Goal: Information Seeking & Learning: Understand process/instructions

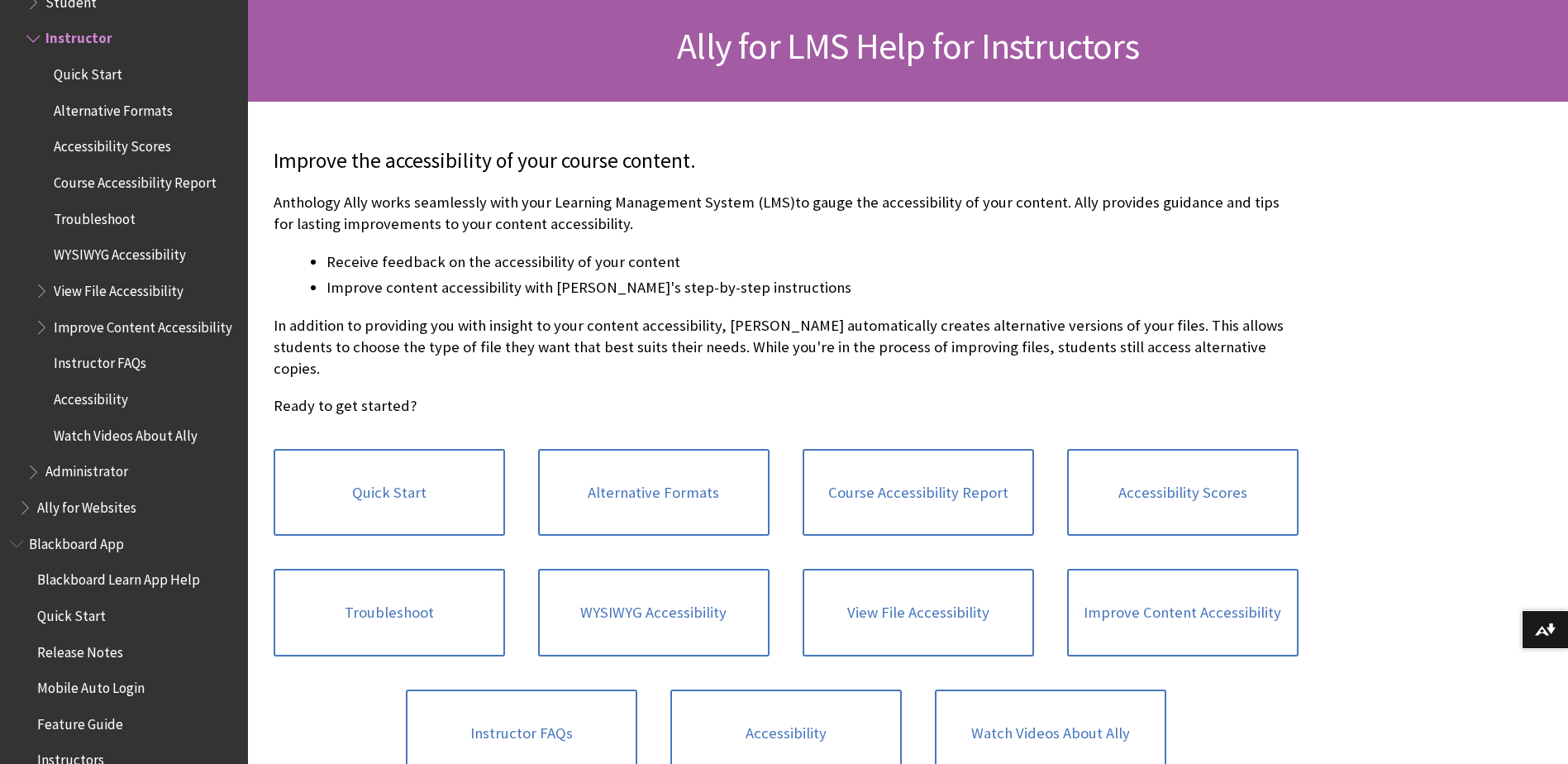
scroll to position [248, 0]
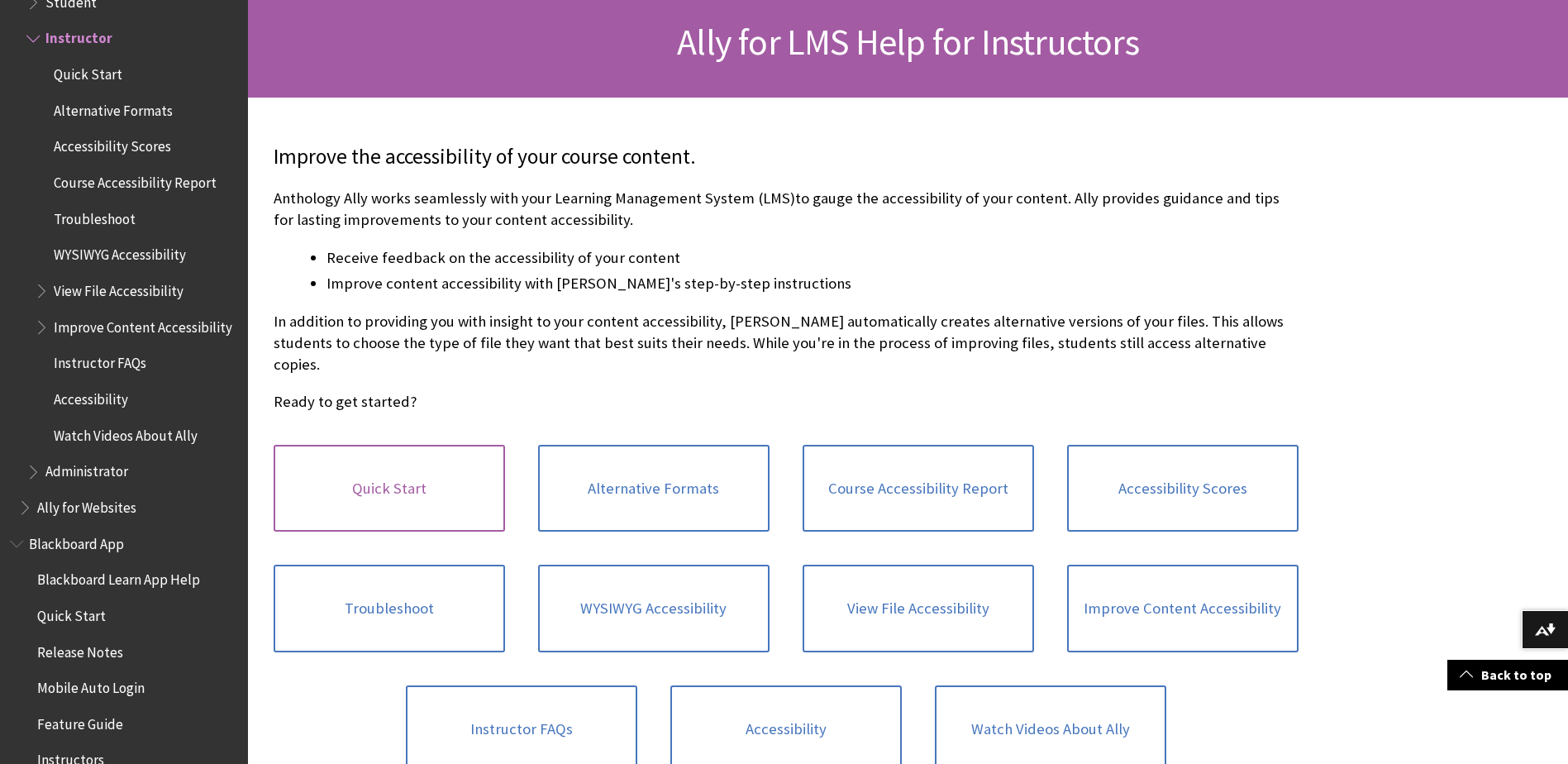
click at [401, 460] on link "Quick Start" at bounding box center [389, 488] width 231 height 87
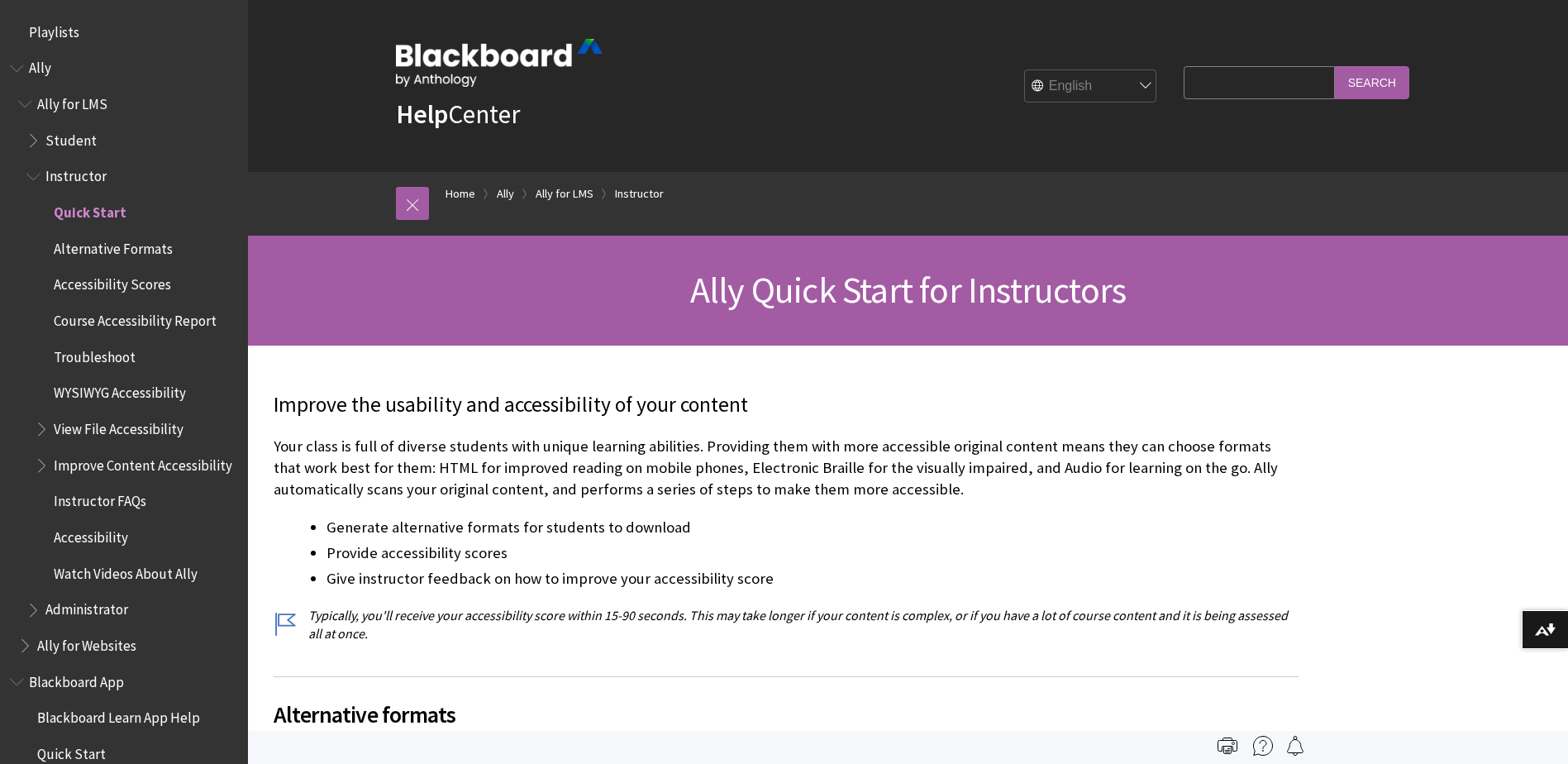
click at [42, 62] on span "Ally" at bounding box center [40, 66] width 22 height 22
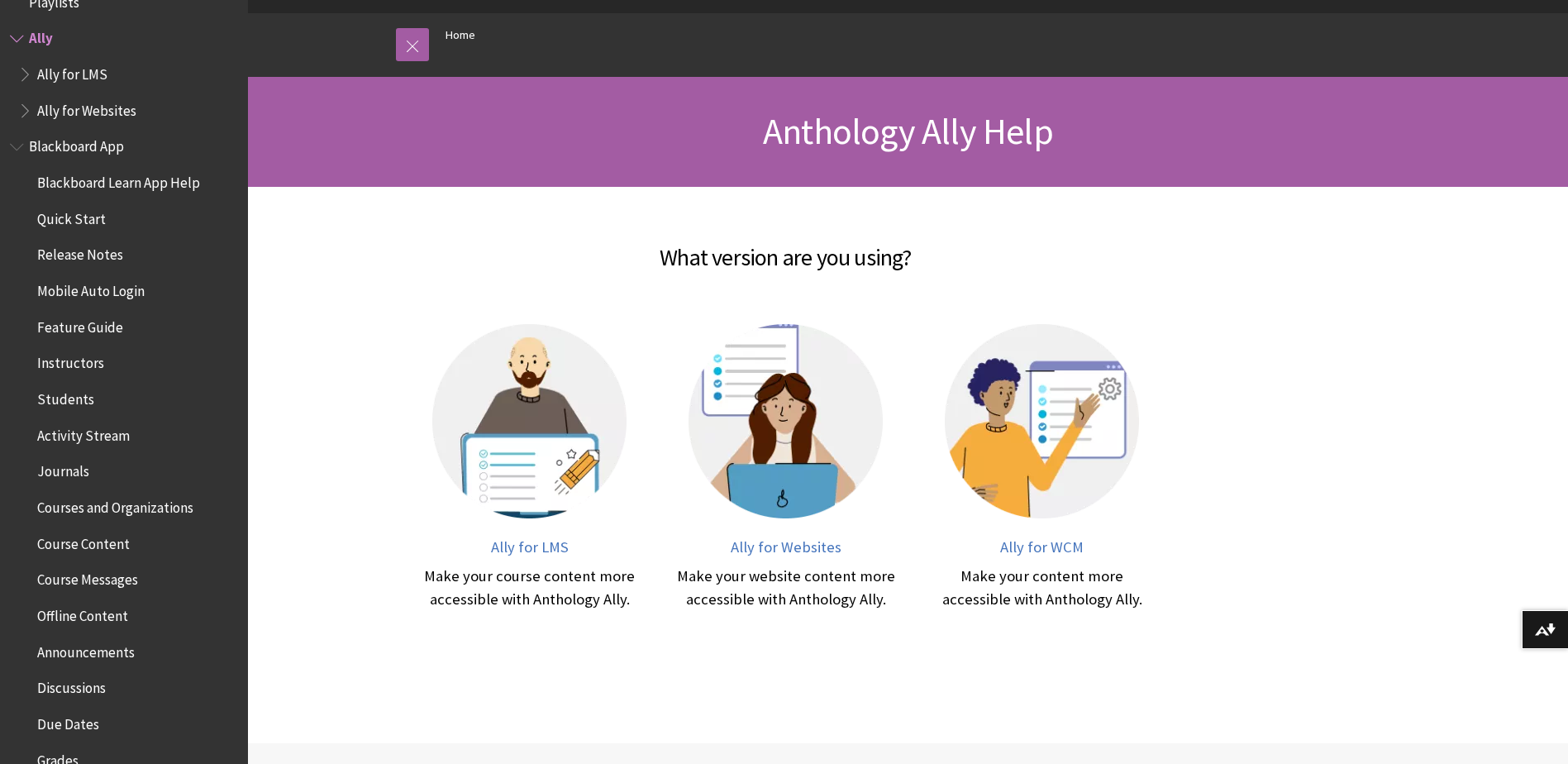
scroll to position [165, 0]
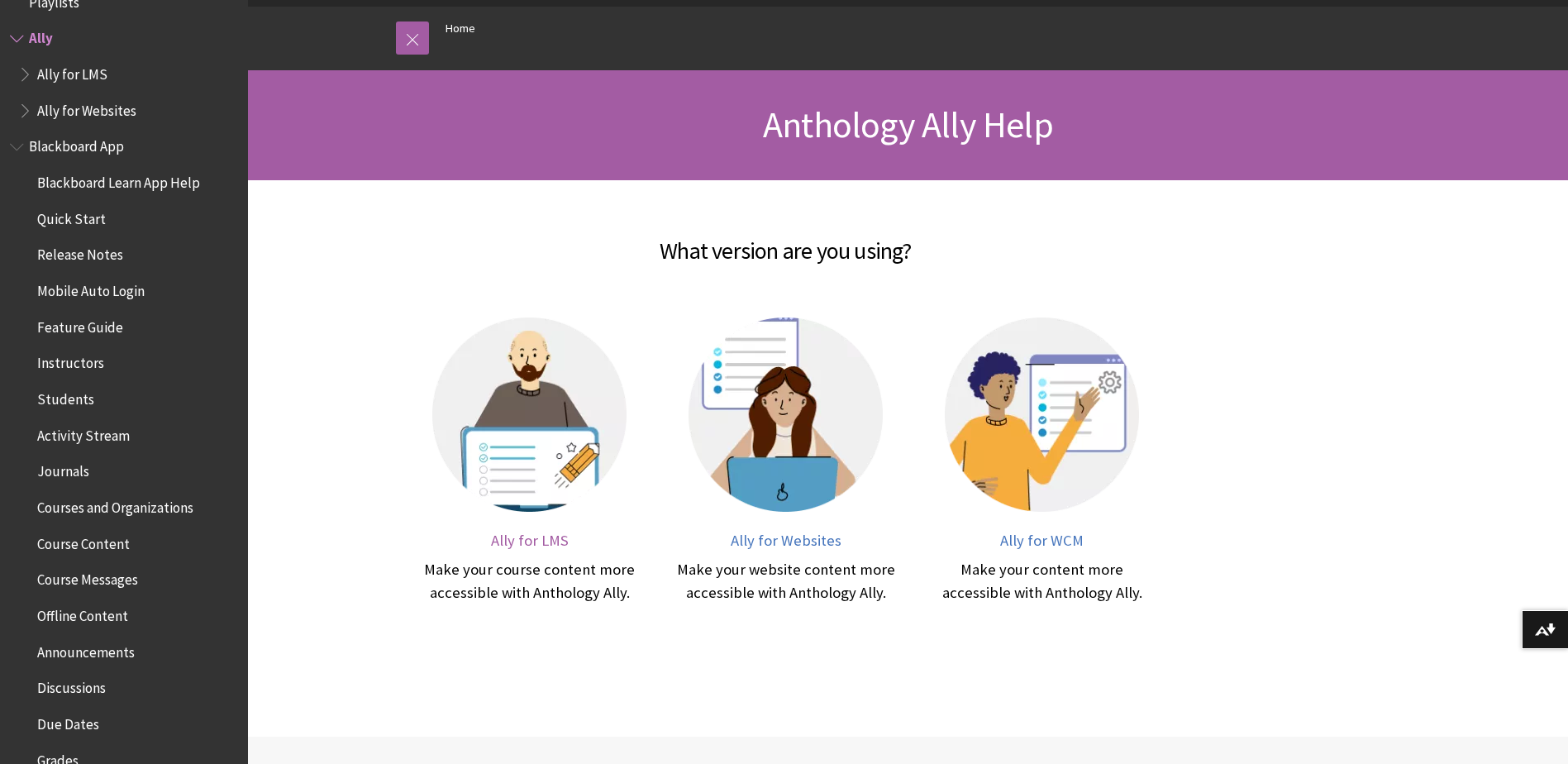
click at [522, 542] on span "Ally for LMS" at bounding box center [530, 540] width 78 height 19
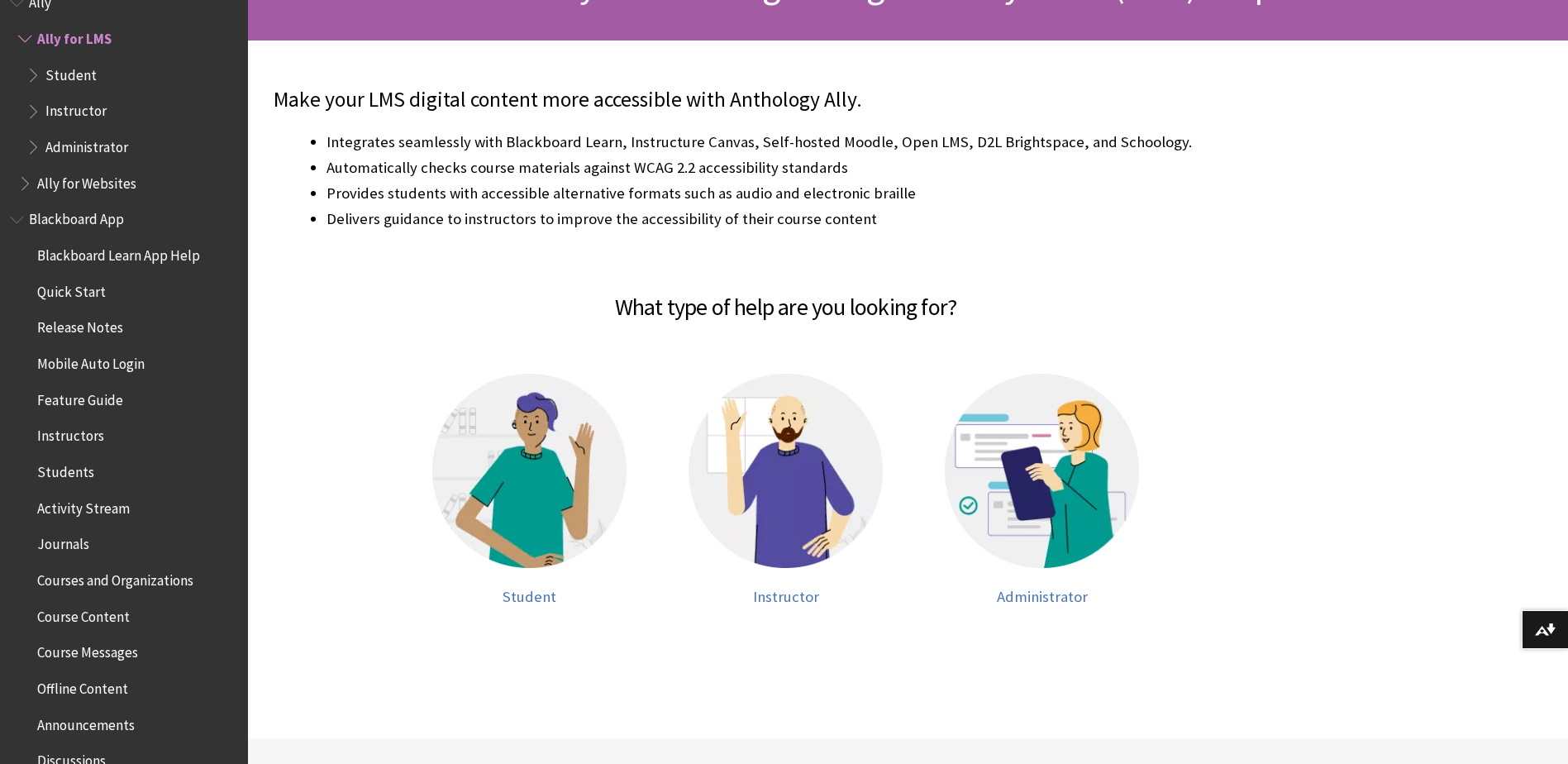
scroll to position [331, 0]
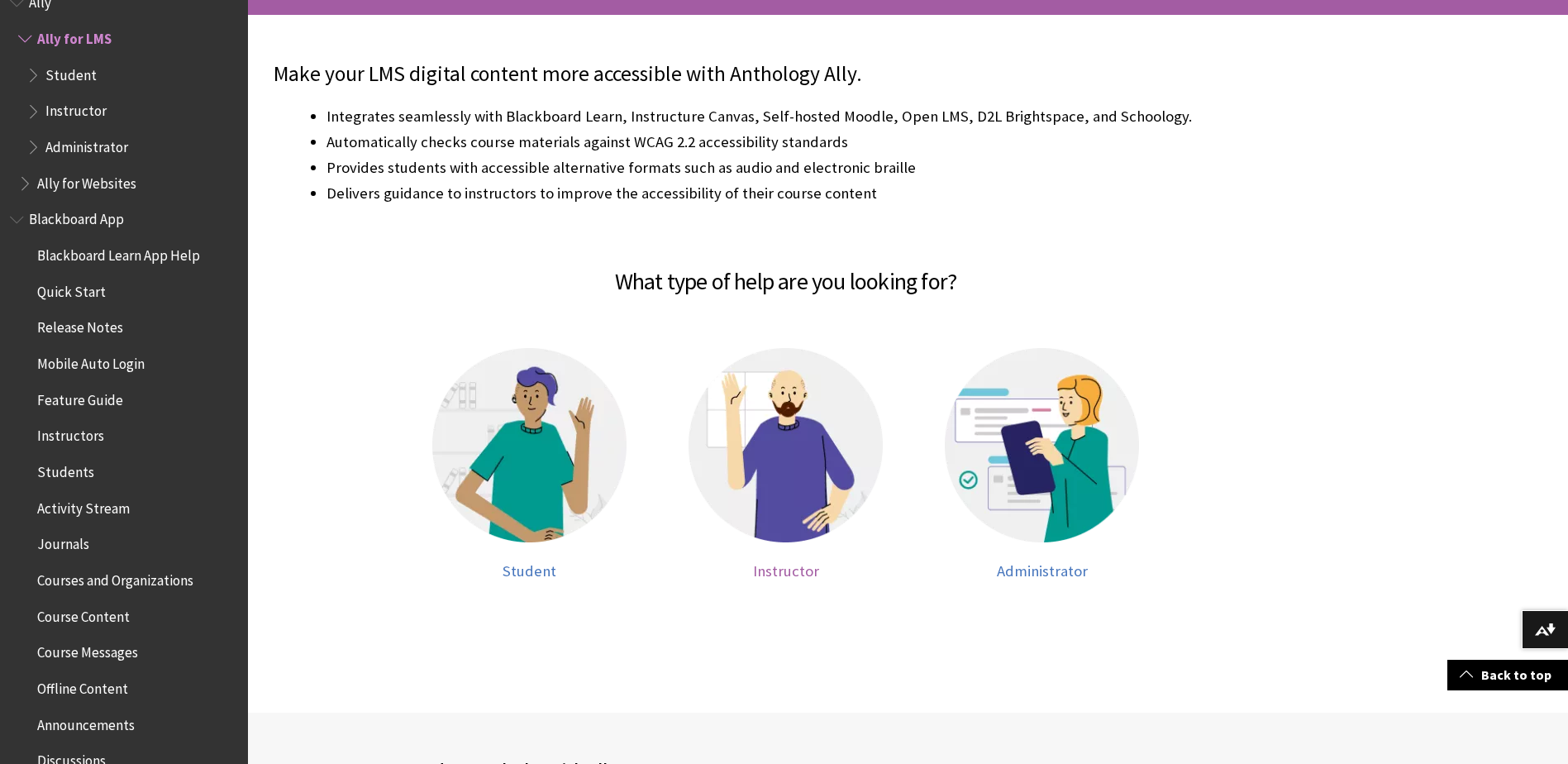
click at [846, 465] on img at bounding box center [785, 444] width 194 height 194
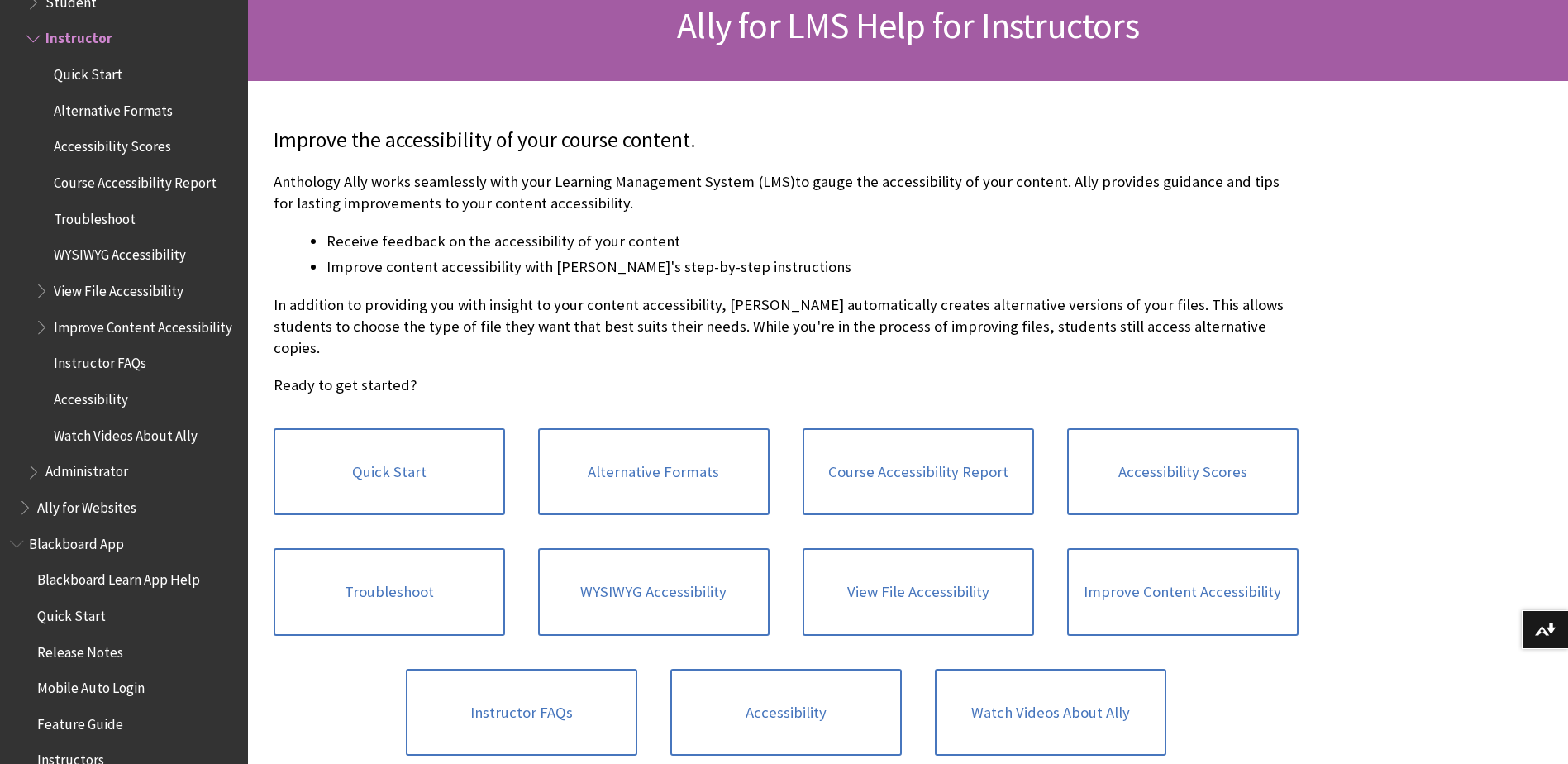
scroll to position [331, 0]
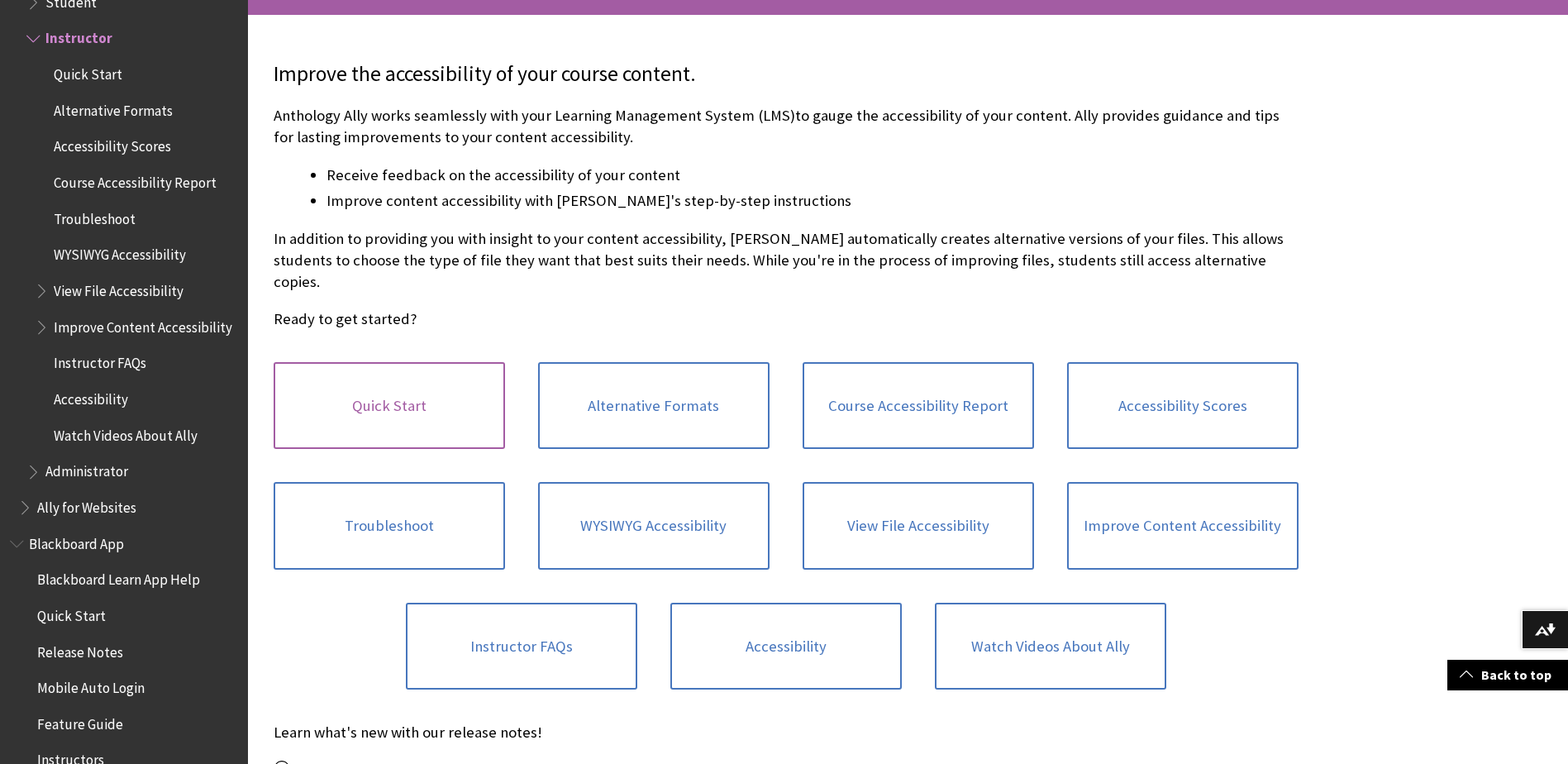
click at [445, 416] on link "Quick Start" at bounding box center [389, 405] width 231 height 87
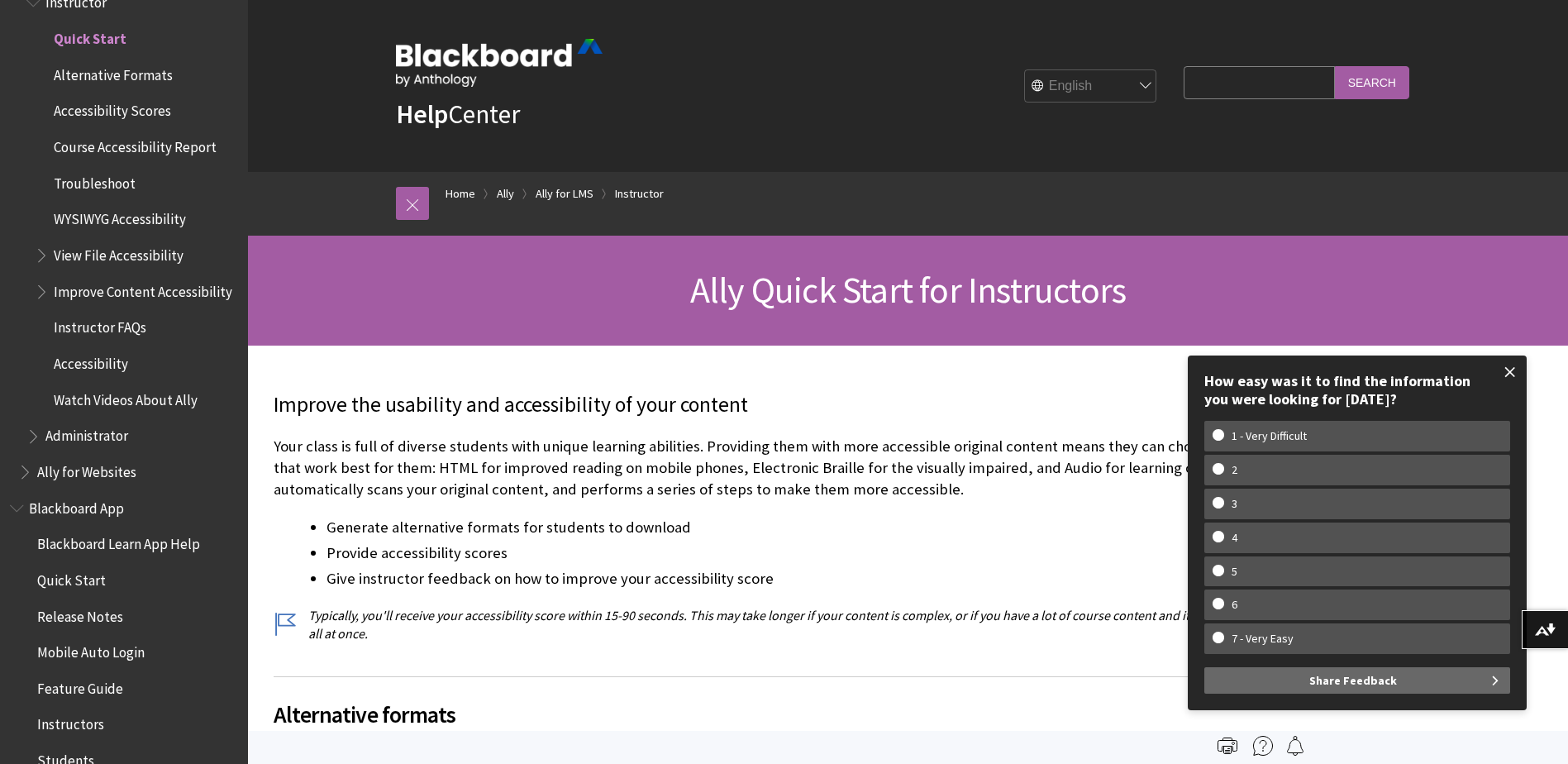
click at [1511, 374] on span at bounding box center [1510, 371] width 35 height 35
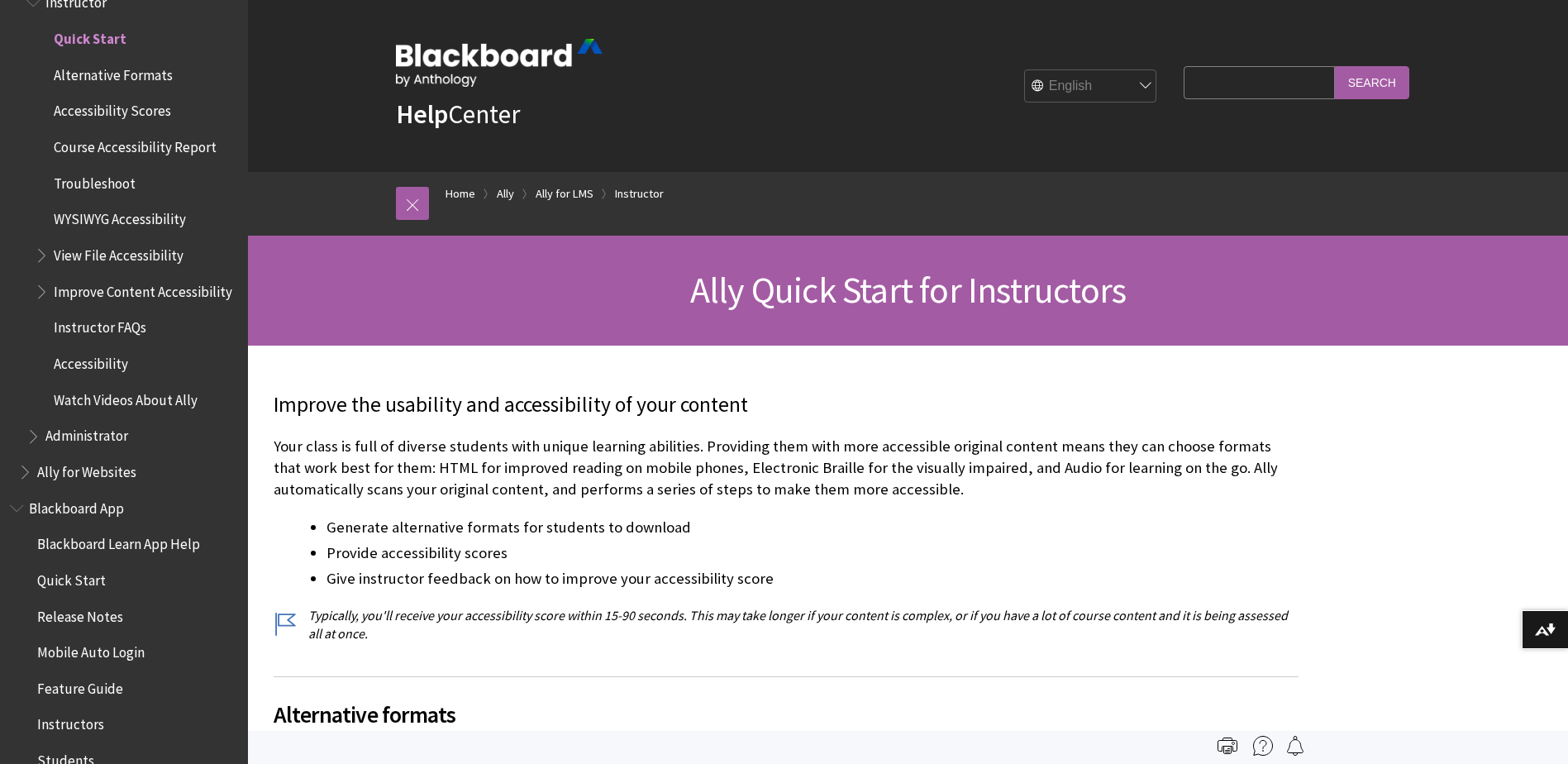
click at [123, 336] on span "Instructor FAQs" at bounding box center [99, 325] width 93 height 22
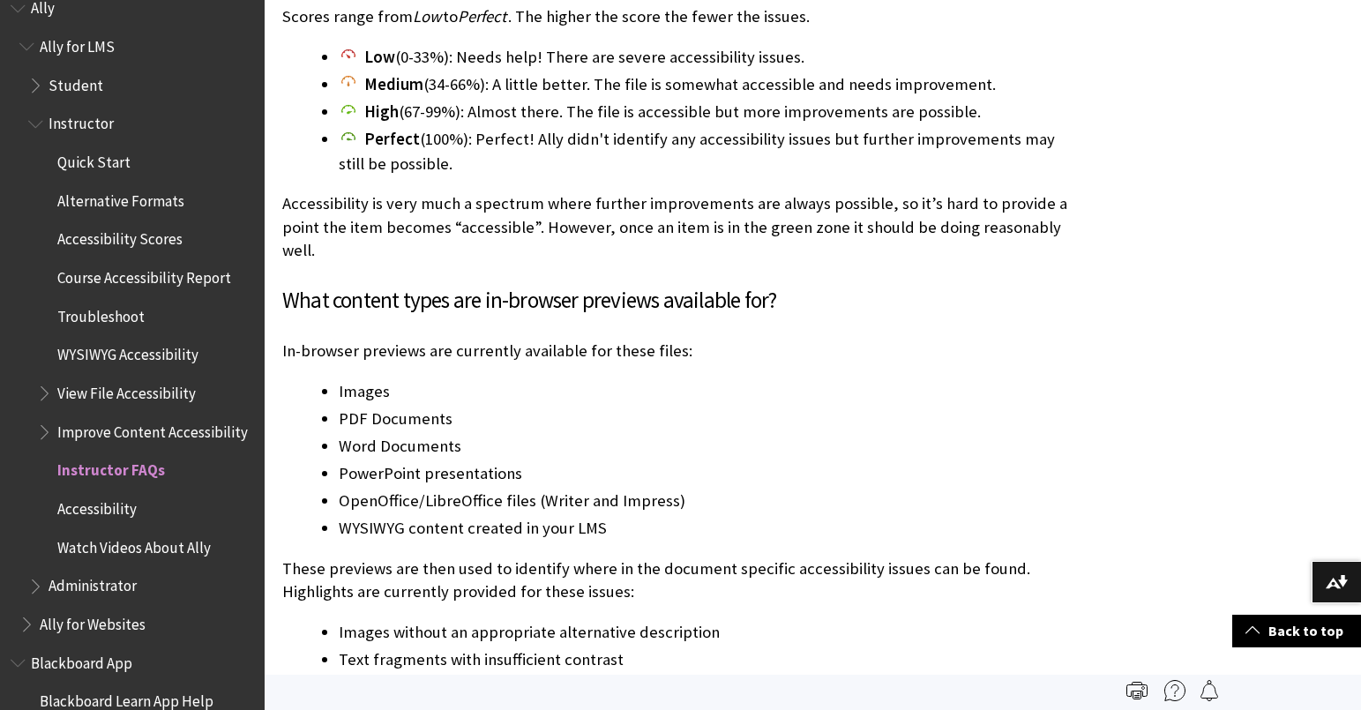
scroll to position [9438, 0]
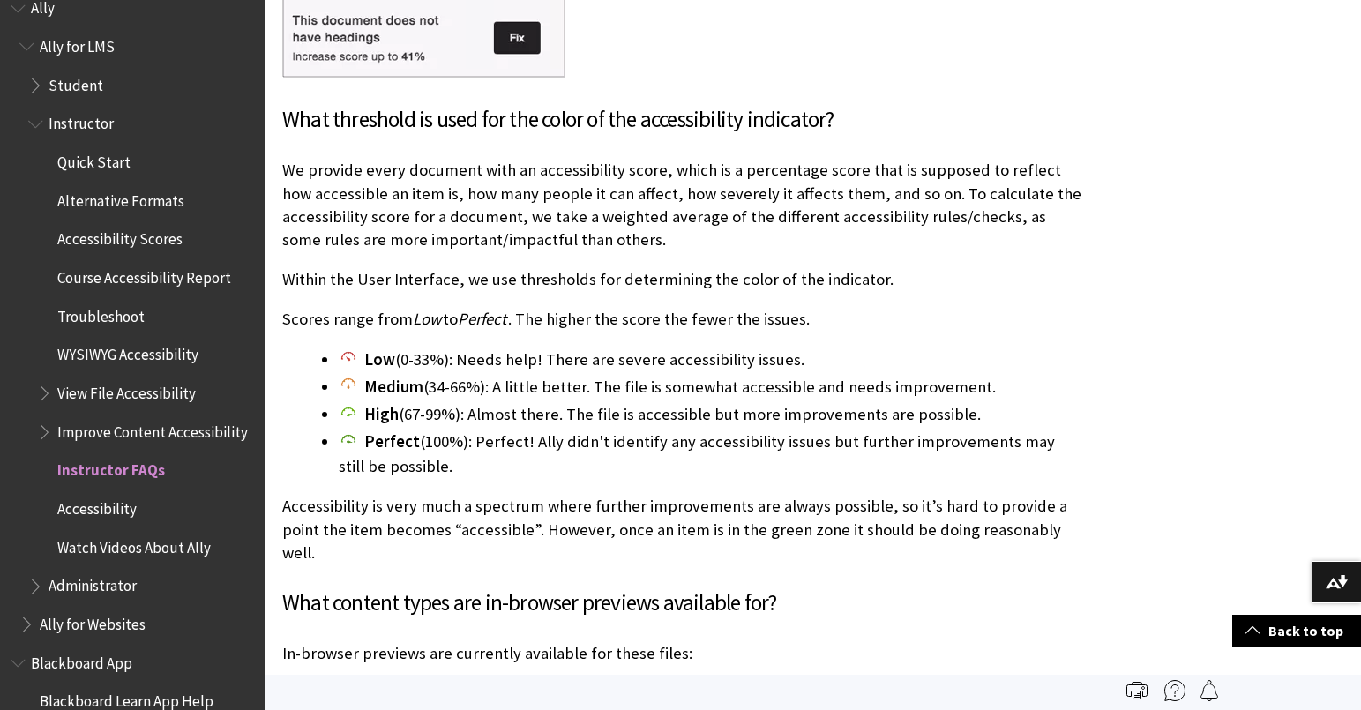
click at [108, 162] on span "Quick Start" at bounding box center [93, 159] width 73 height 24
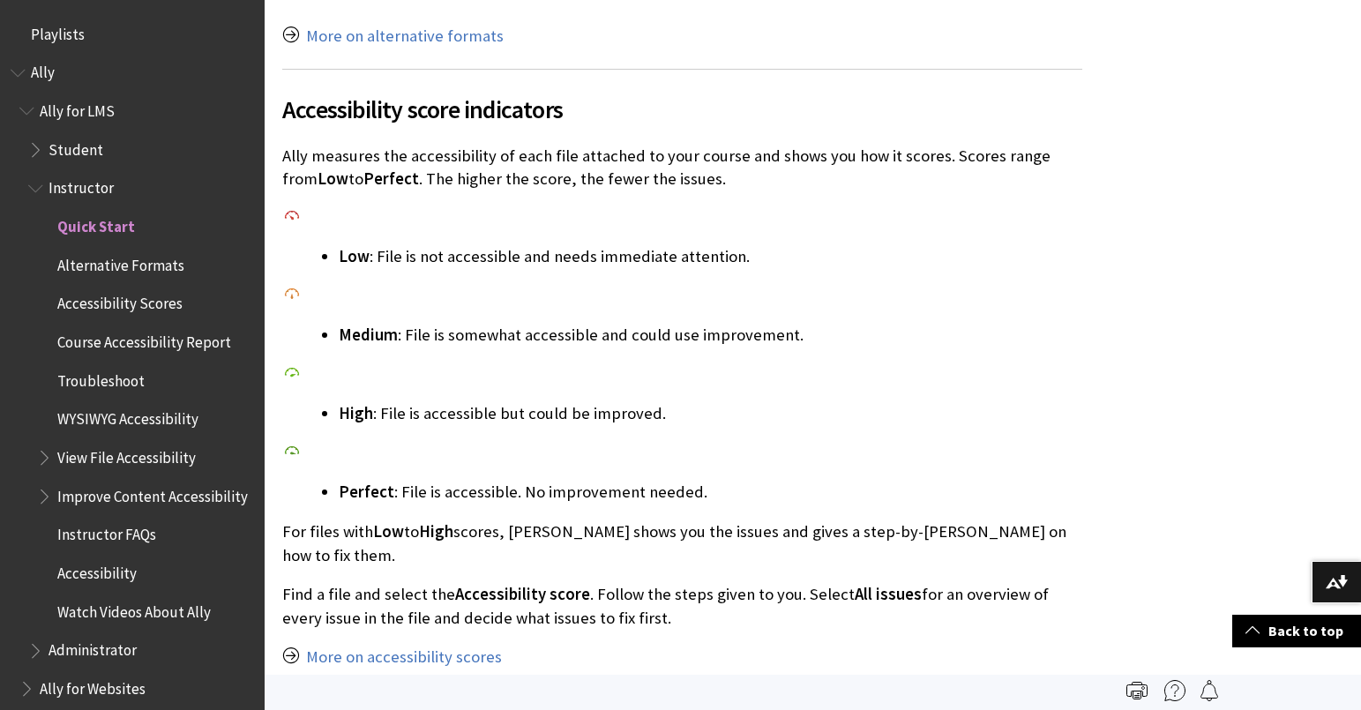
click at [169, 350] on span "Course Accessibility Report" at bounding box center [144, 339] width 174 height 24
